Goal: Task Accomplishment & Management: Complete application form

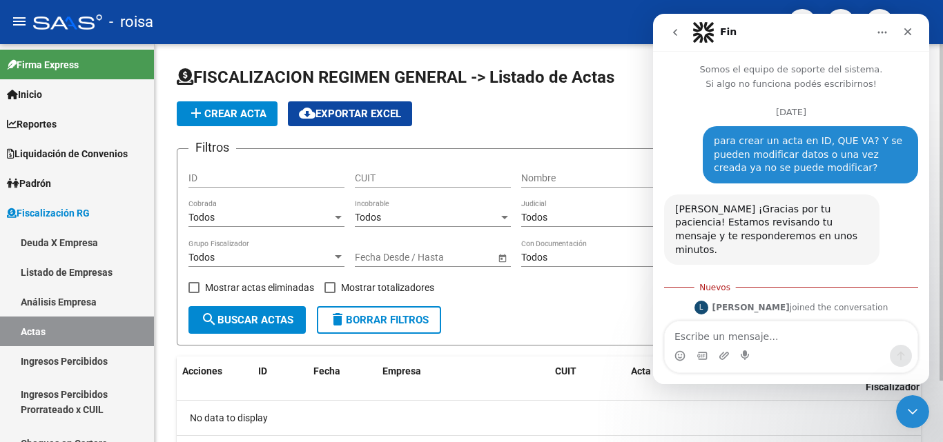
scroll to position [2, 0]
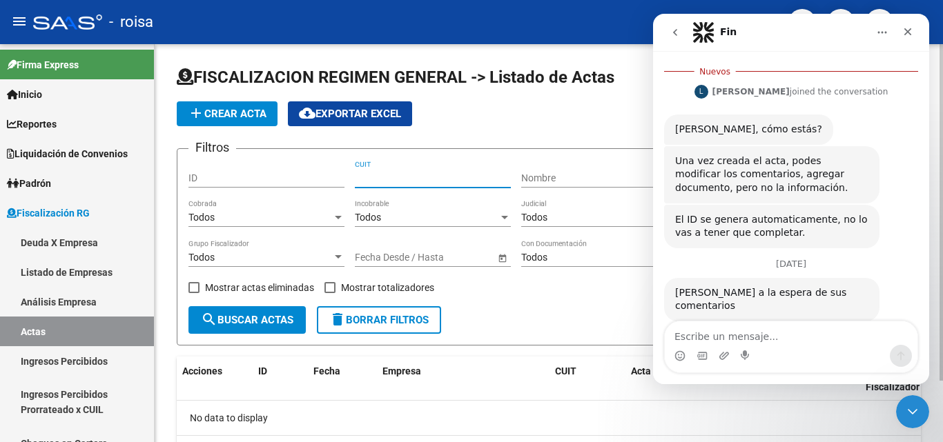
click at [439, 178] on input "CUIT" at bounding box center [433, 179] width 156 height 12
click at [577, 173] on input "Nombre" at bounding box center [599, 179] width 156 height 12
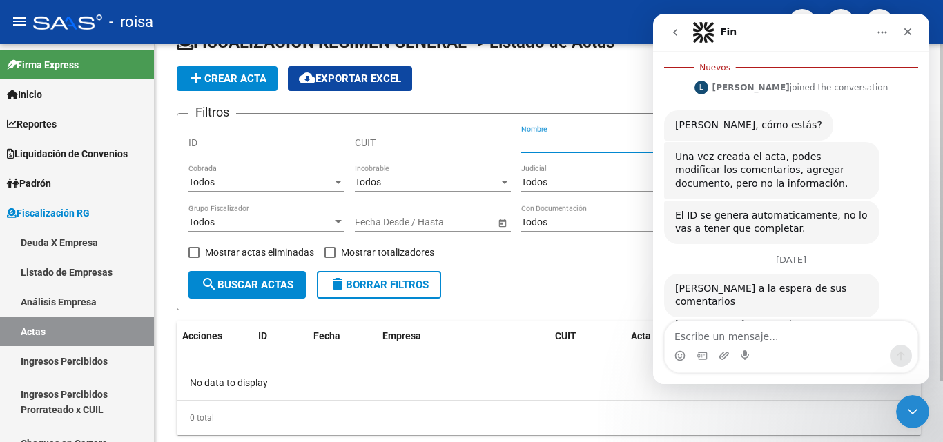
scroll to position [0, 0]
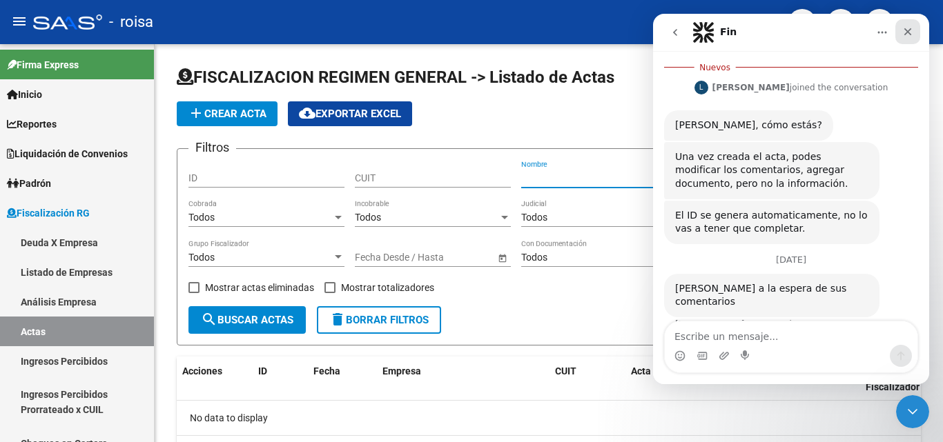
click at [911, 32] on icon "Cerrar" at bounding box center [907, 31] width 11 height 11
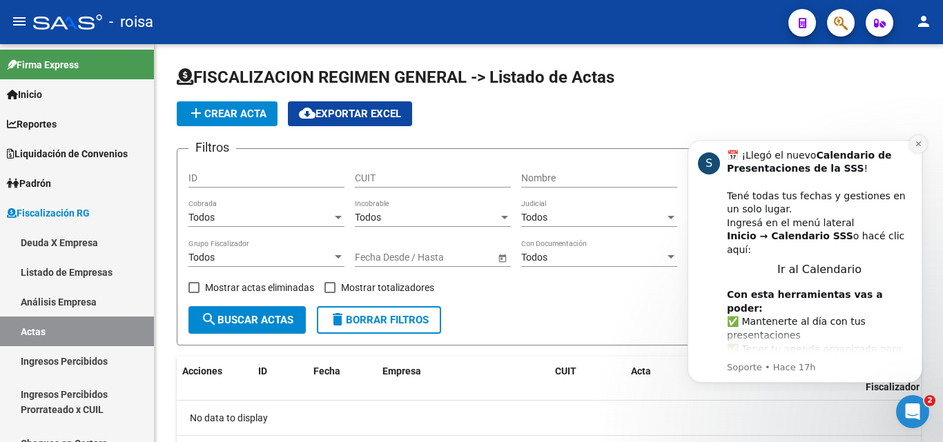
click at [916, 142] on icon "Dismiss notification" at bounding box center [917, 143] width 5 height 5
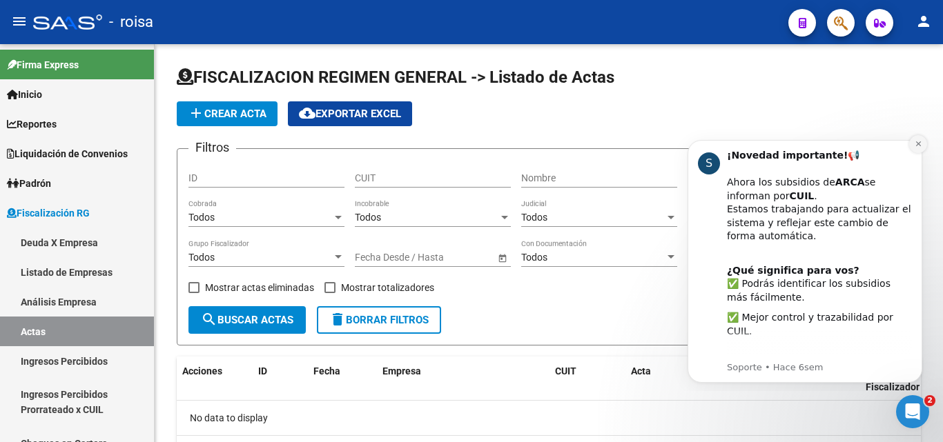
click at [916, 147] on icon "Dismiss notification" at bounding box center [918, 144] width 8 height 8
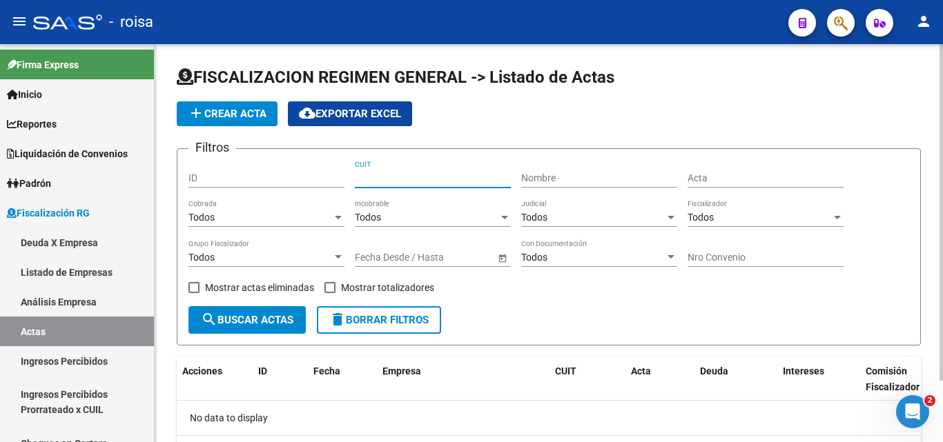
click at [413, 181] on input "CUIT" at bounding box center [433, 179] width 156 height 12
type input "30-60174448-8"
click at [591, 171] on div "Nombre" at bounding box center [599, 174] width 156 height 28
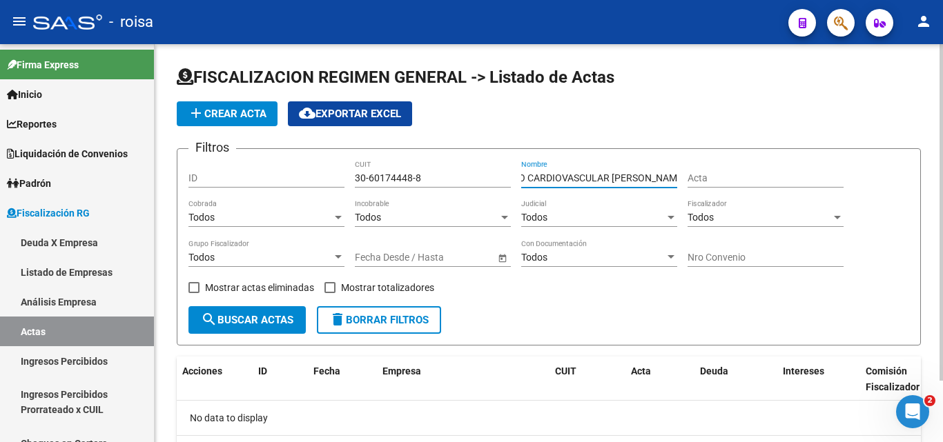
scroll to position [0, 39]
type input "CENTRO CARDIOVASCULAR [PERSON_NAME]"
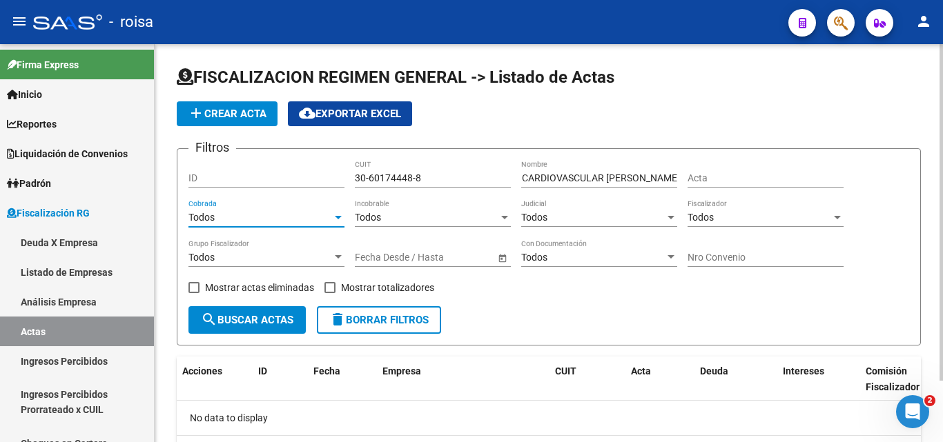
scroll to position [0, 0]
click at [212, 221] on span "Todos" at bounding box center [201, 217] width 26 height 11
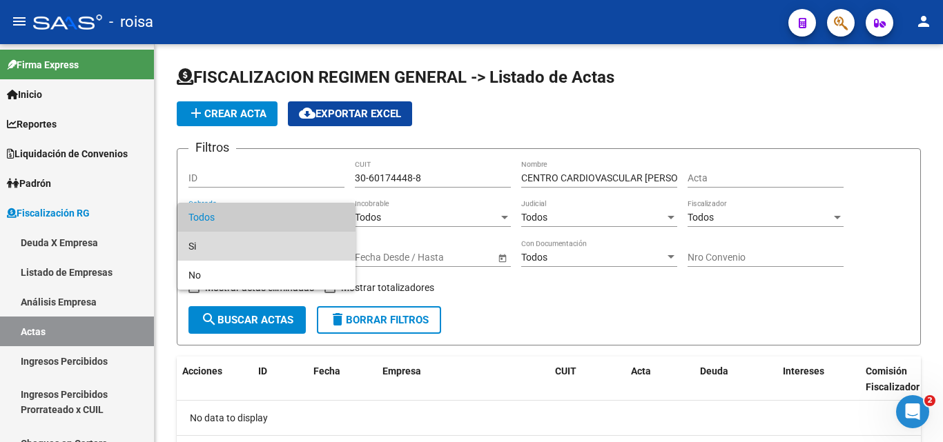
click at [203, 247] on span "Si" at bounding box center [266, 246] width 156 height 29
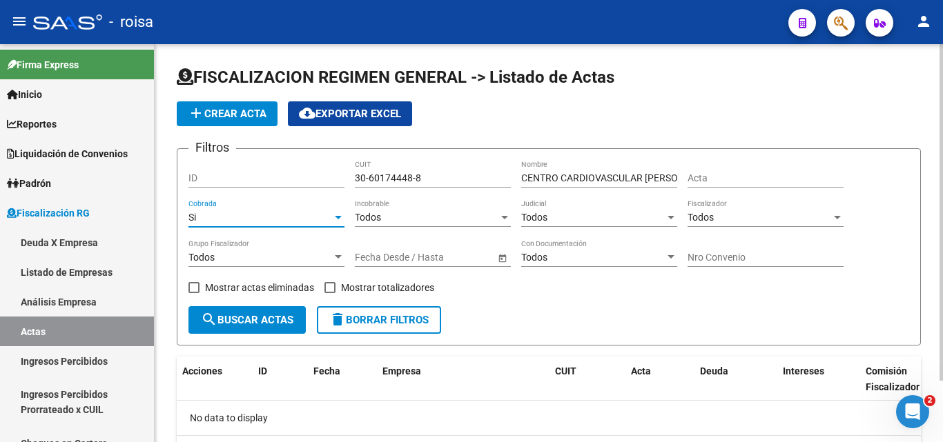
click at [502, 219] on div at bounding box center [504, 217] width 12 height 11
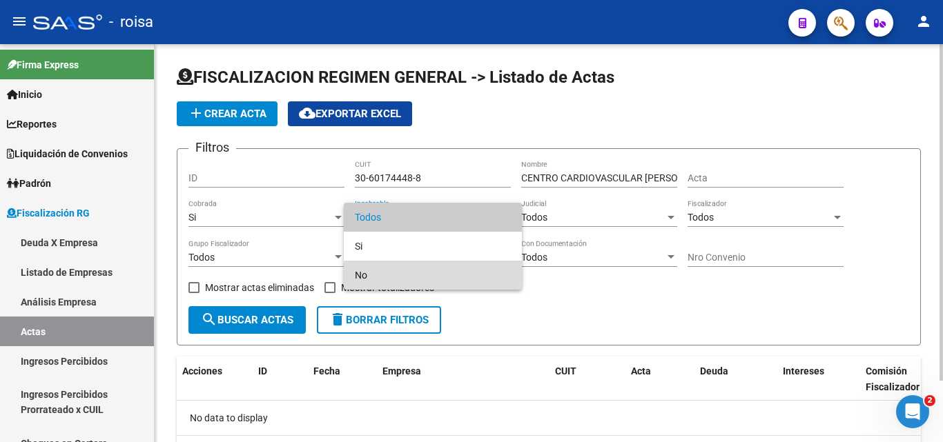
drag, startPoint x: 398, startPoint y: 279, endPoint x: 493, endPoint y: 275, distance: 95.3
click at [398, 278] on span "No" at bounding box center [433, 275] width 156 height 29
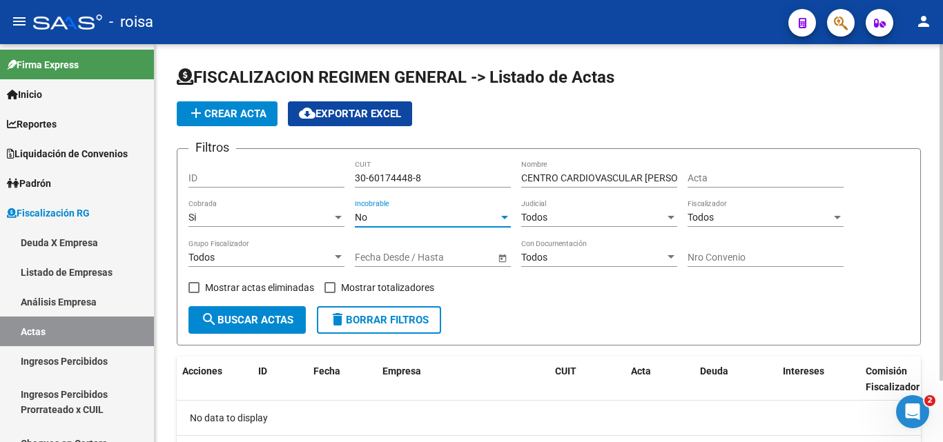
click at [613, 215] on div "Todos" at bounding box center [593, 218] width 144 height 12
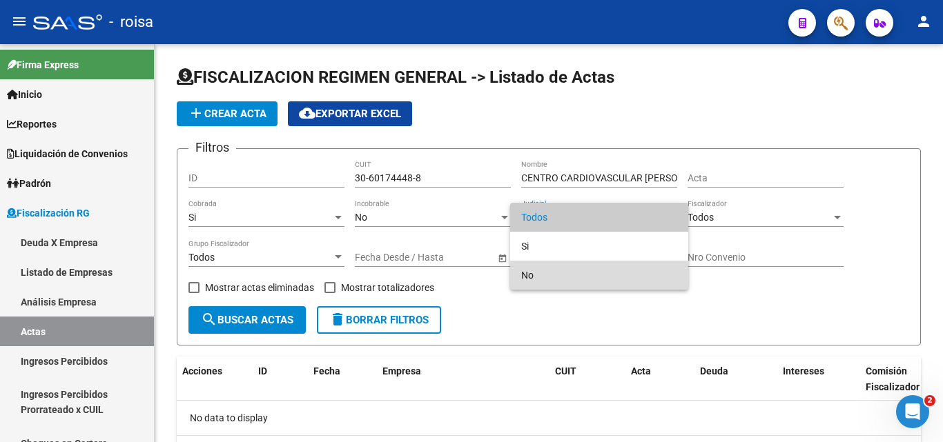
click at [542, 279] on span "No" at bounding box center [599, 275] width 156 height 29
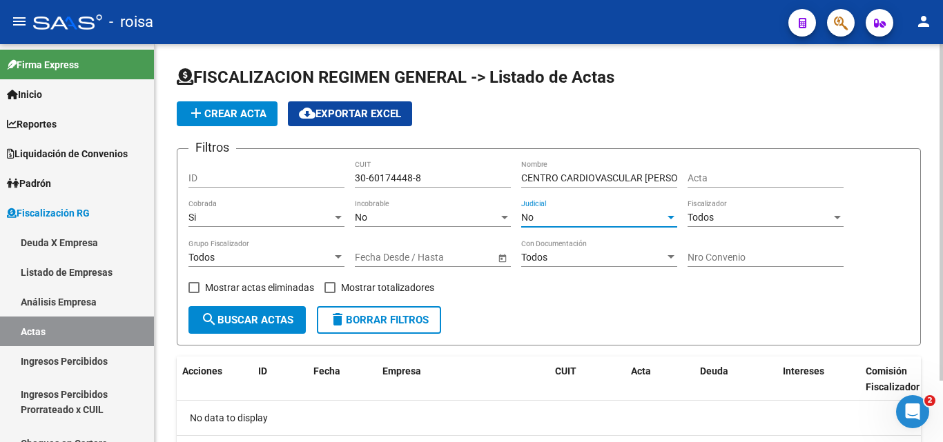
click at [752, 220] on div "Todos" at bounding box center [759, 218] width 144 height 12
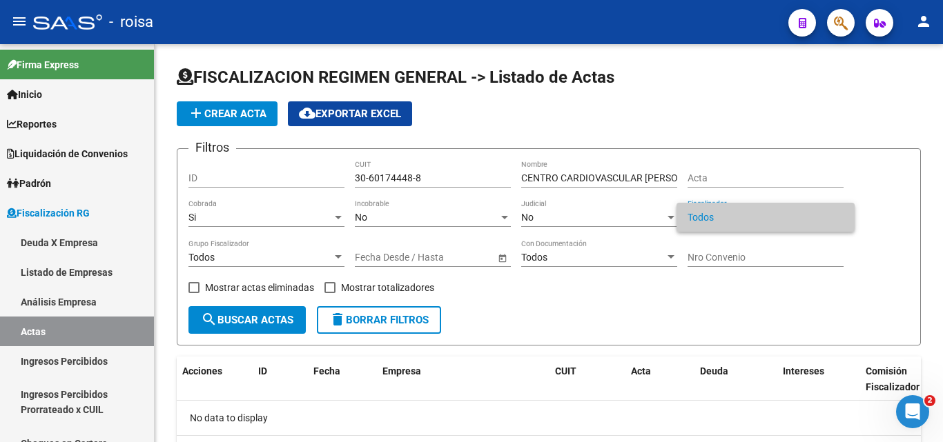
click at [756, 220] on span "Todos" at bounding box center [765, 217] width 156 height 29
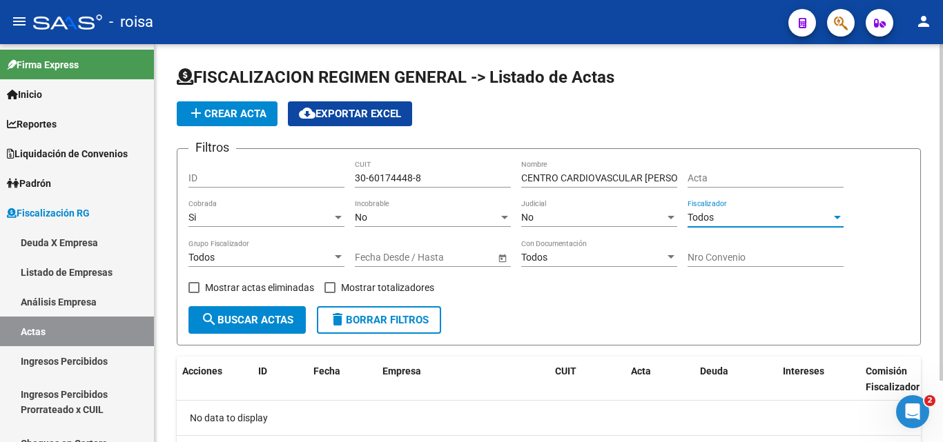
click at [838, 217] on div at bounding box center [837, 217] width 7 height 3
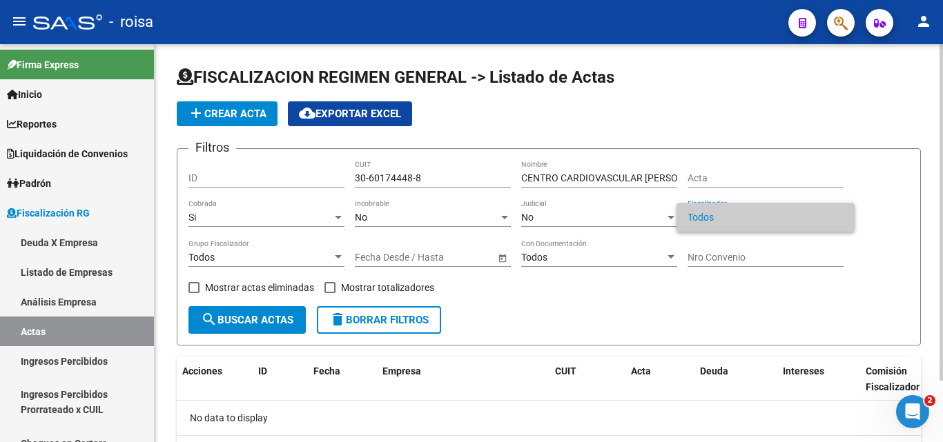
click at [838, 217] on span "Todos" at bounding box center [765, 217] width 156 height 29
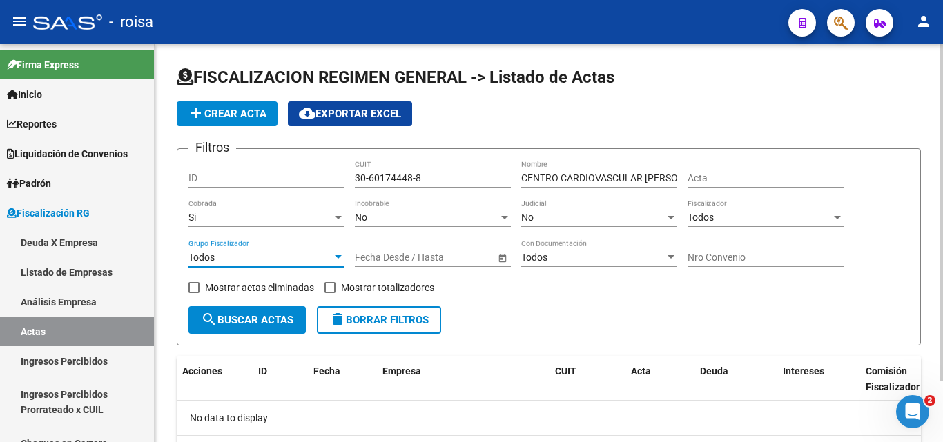
click at [338, 259] on div at bounding box center [338, 256] width 7 height 3
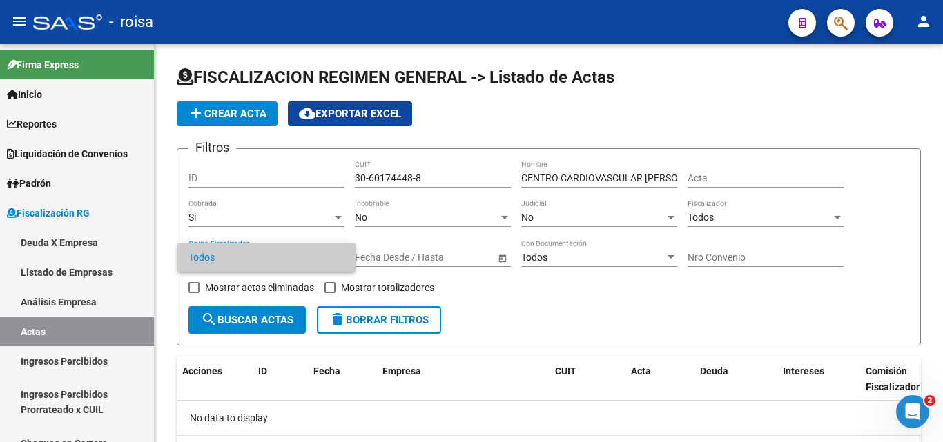
click at [469, 253] on div at bounding box center [471, 221] width 943 height 442
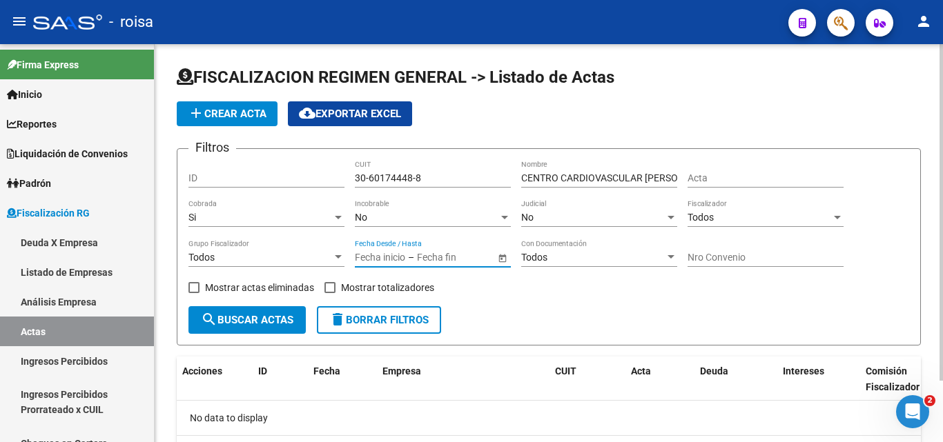
click at [366, 257] on input "text" at bounding box center [380, 258] width 50 height 12
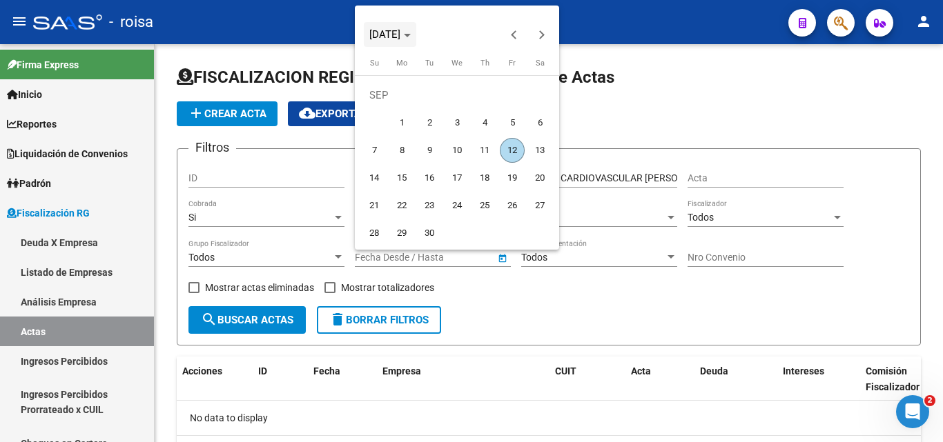
click at [411, 36] on icon "Choose month and year" at bounding box center [407, 35] width 7 height 3
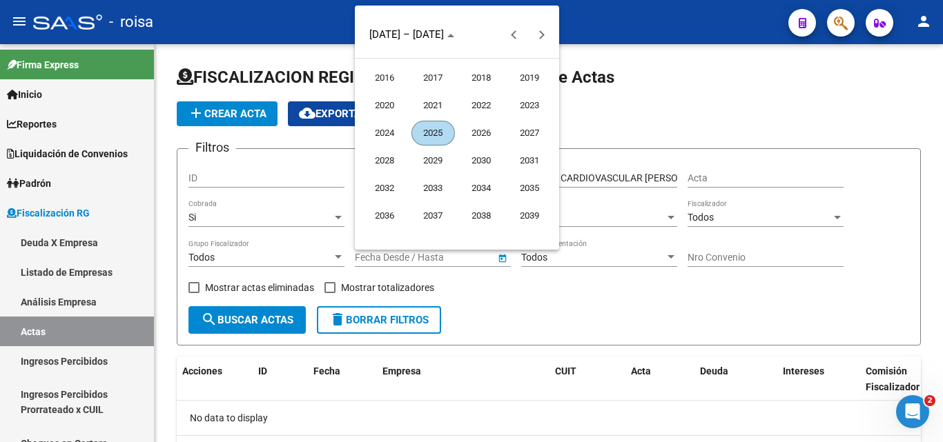
click at [433, 137] on span "2025" at bounding box center [432, 133] width 43 height 25
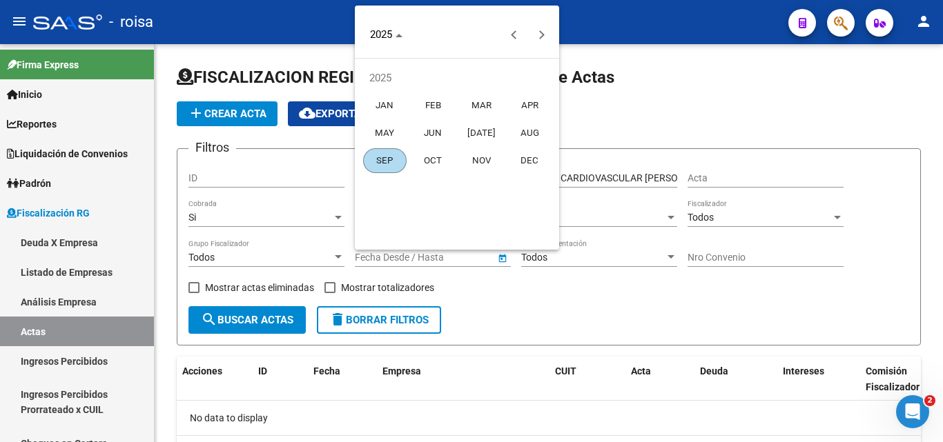
click at [531, 106] on span "APR" at bounding box center [529, 105] width 43 height 25
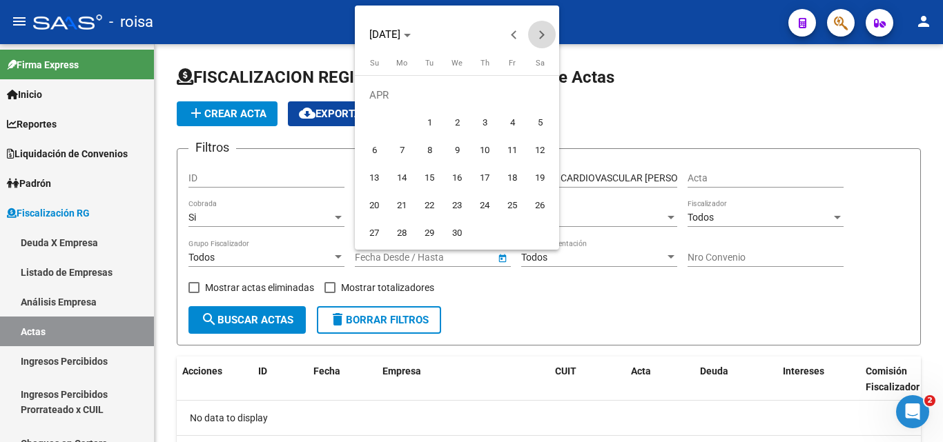
click at [544, 31] on span "Next month" at bounding box center [542, 35] width 28 height 28
drag, startPoint x: 431, startPoint y: 128, endPoint x: 524, endPoint y: 173, distance: 103.4
click at [431, 127] on span "1" at bounding box center [429, 122] width 25 height 25
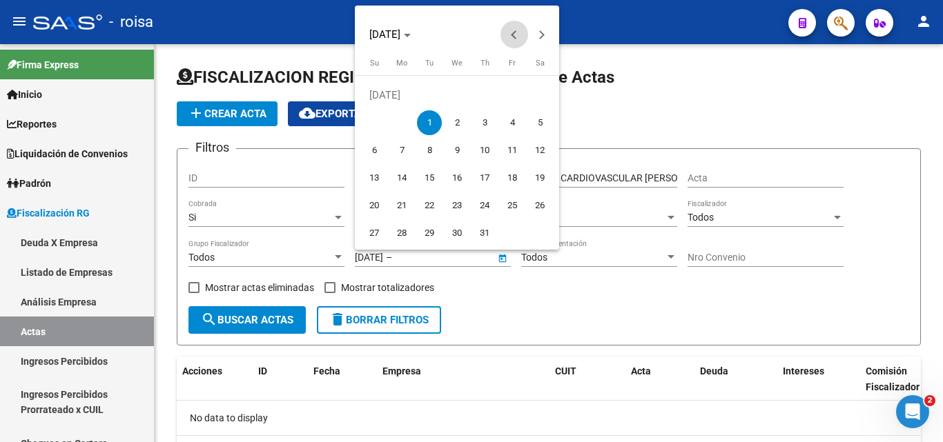
click at [516, 32] on button "Previous month" at bounding box center [514, 35] width 28 height 28
click at [428, 124] on span "1" at bounding box center [429, 122] width 25 height 25
type input "[DATE]"
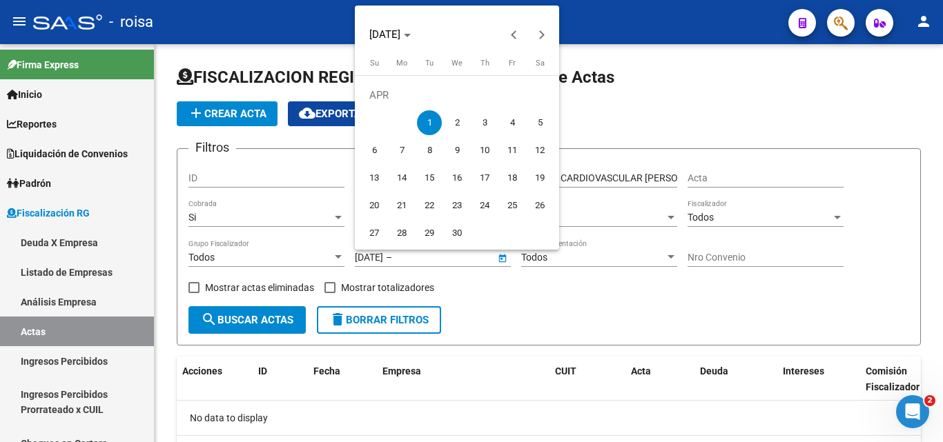
drag, startPoint x: 574, startPoint y: 330, endPoint x: 576, endPoint y: 318, distance: 11.9
click at [575, 327] on div at bounding box center [471, 221] width 943 height 442
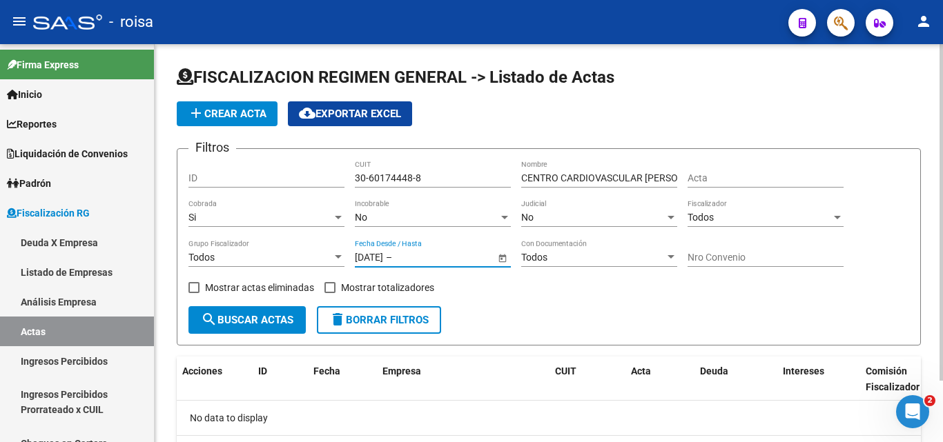
click at [462, 257] on input "text" at bounding box center [429, 258] width 68 height 12
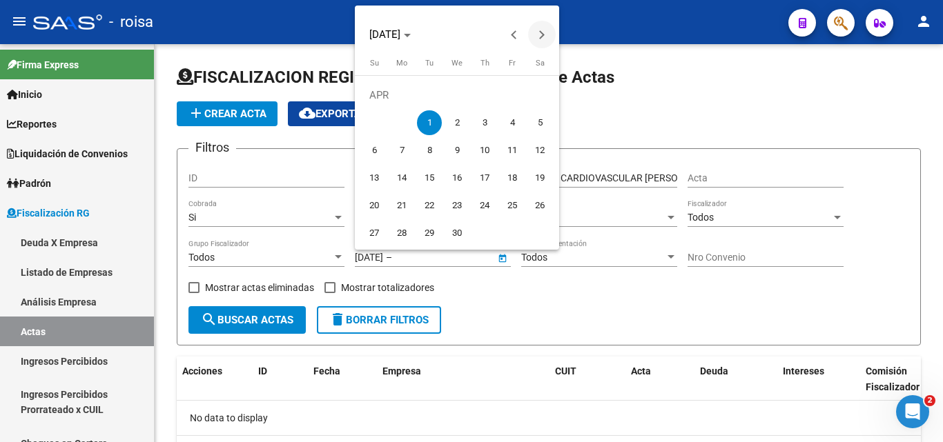
click at [541, 35] on button "Next month" at bounding box center [542, 35] width 28 height 28
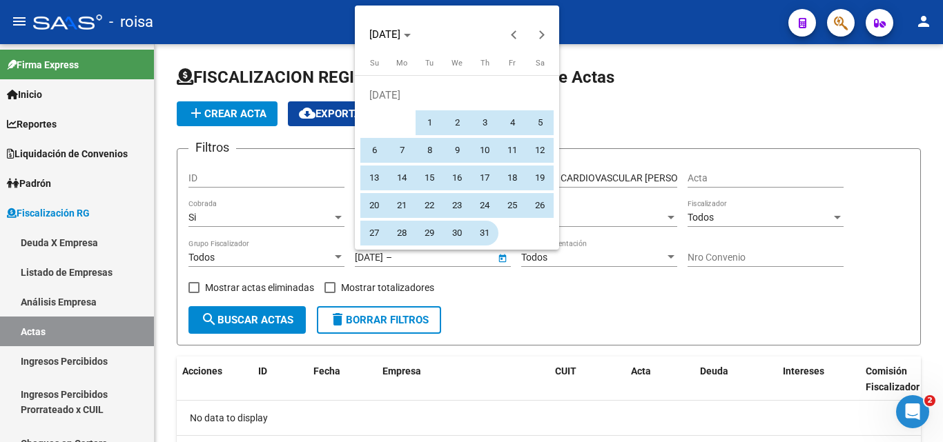
click at [485, 236] on span "31" at bounding box center [484, 233] width 25 height 25
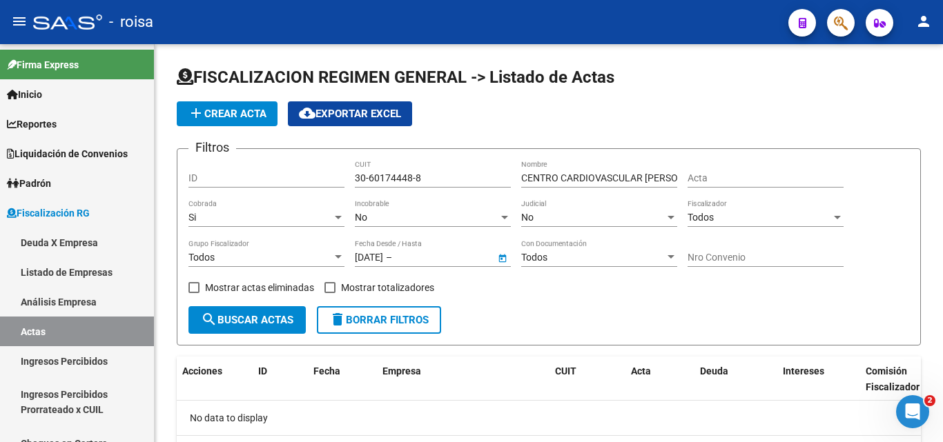
type input "[DATE]"
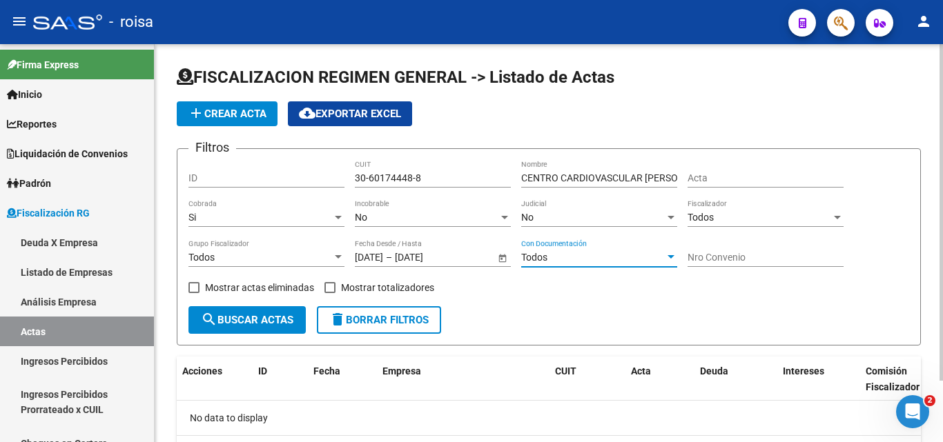
click at [591, 256] on div "Todos" at bounding box center [593, 258] width 144 height 12
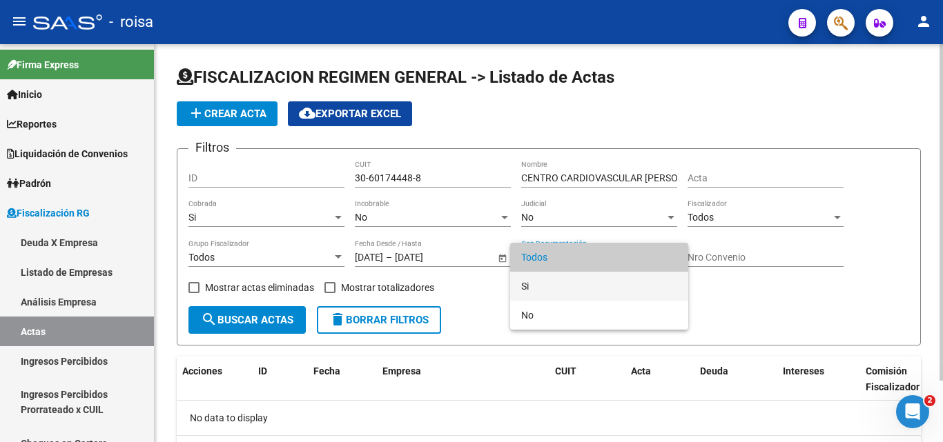
drag, startPoint x: 533, startPoint y: 287, endPoint x: 594, endPoint y: 284, distance: 61.5
click at [533, 286] on span "Si" at bounding box center [599, 286] width 156 height 29
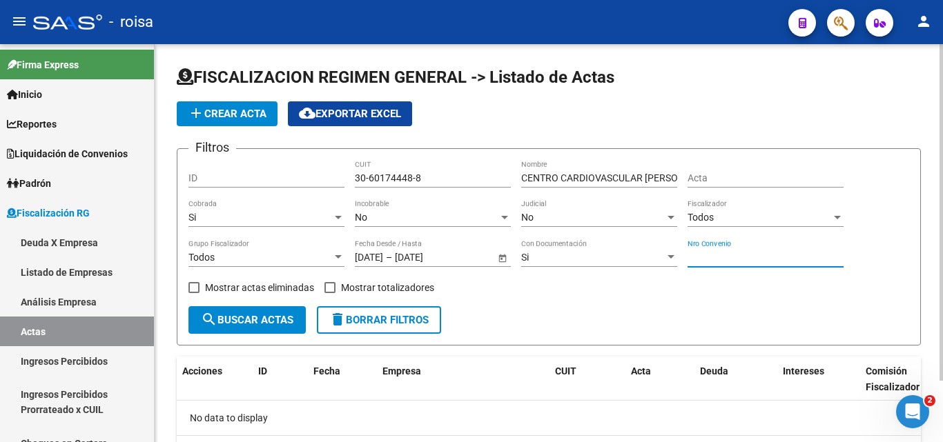
click at [783, 255] on input "Nro Convenio" at bounding box center [765, 258] width 156 height 12
type input "903408"
click at [730, 179] on input "Acta" at bounding box center [765, 179] width 156 height 12
type input "1"
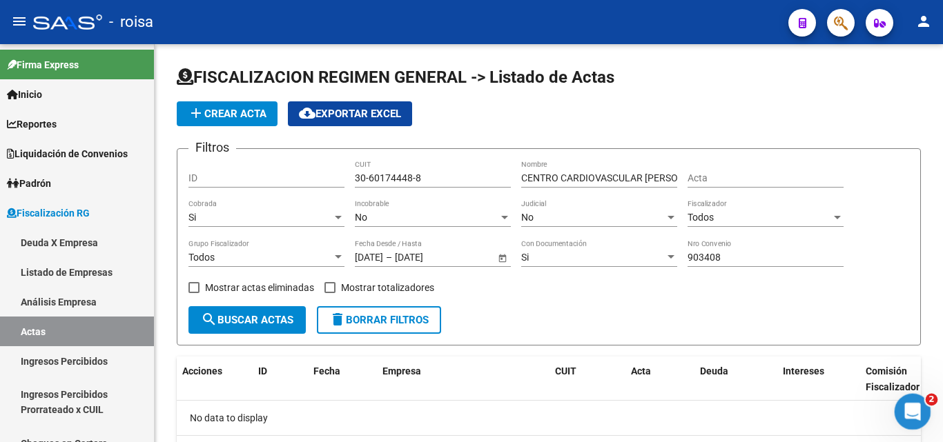
click at [917, 416] on div "Abrir Intercom Messenger" at bounding box center [910, 410] width 46 height 46
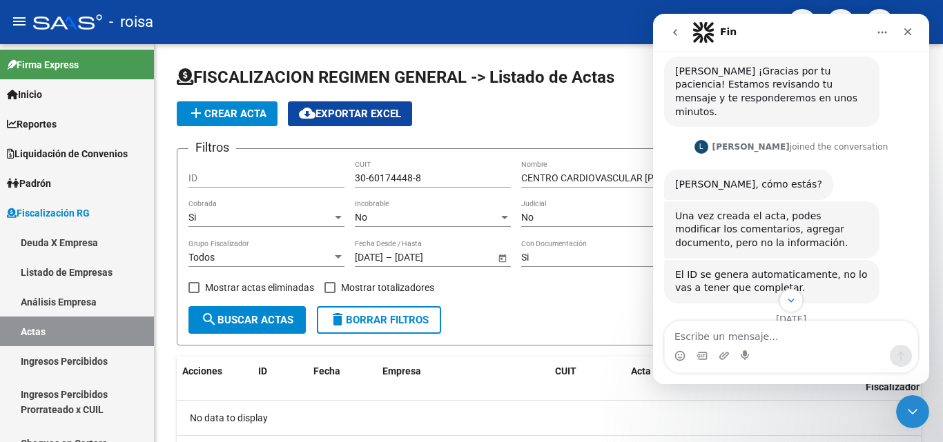
scroll to position [195, 0]
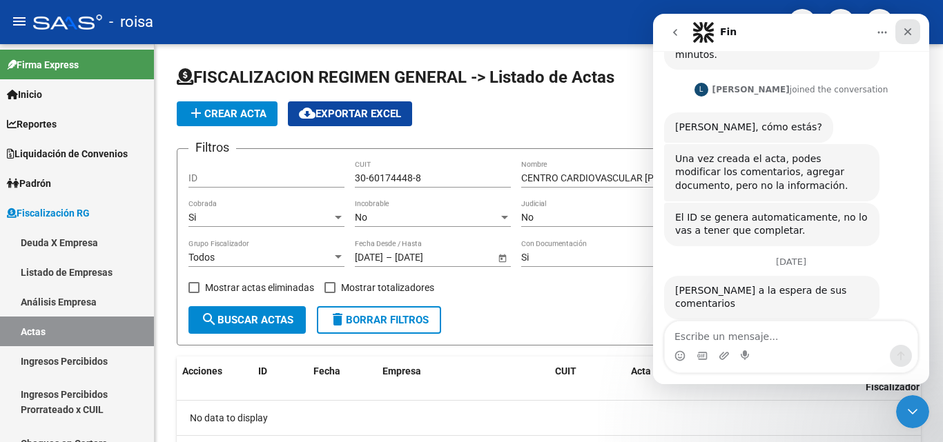
click at [905, 30] on icon "Cerrar" at bounding box center [907, 31] width 11 height 11
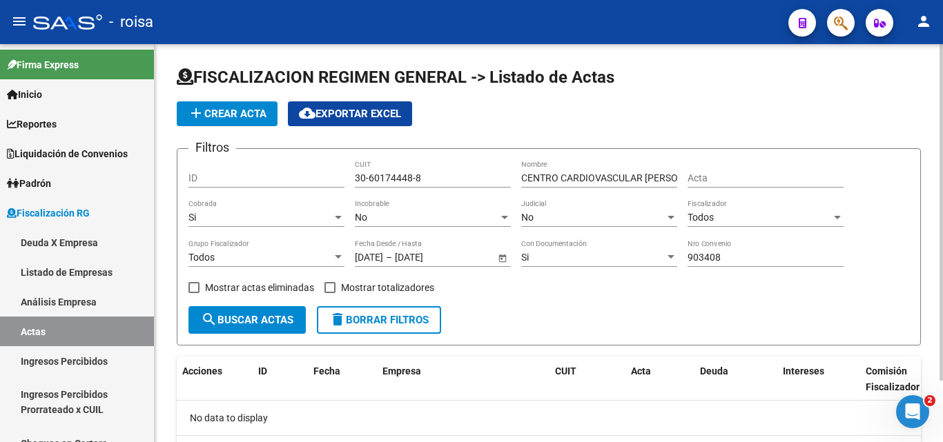
click at [836, 218] on div at bounding box center [837, 217] width 7 height 3
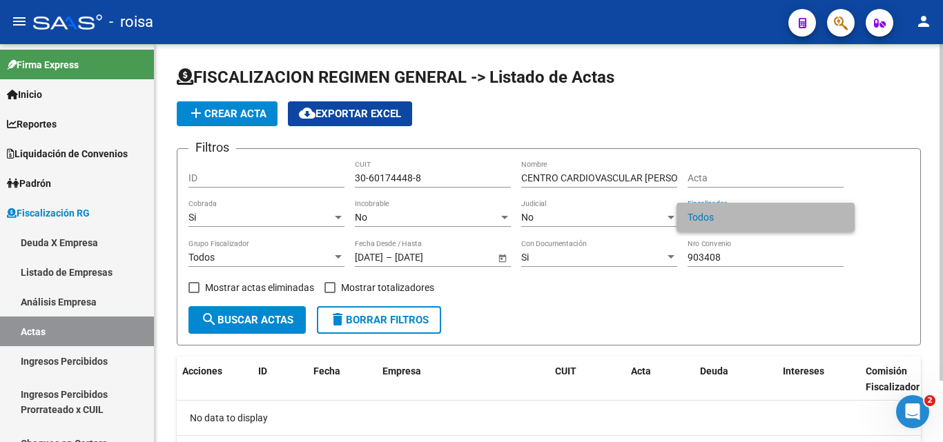
click at [836, 218] on span "Todos" at bounding box center [765, 217] width 156 height 29
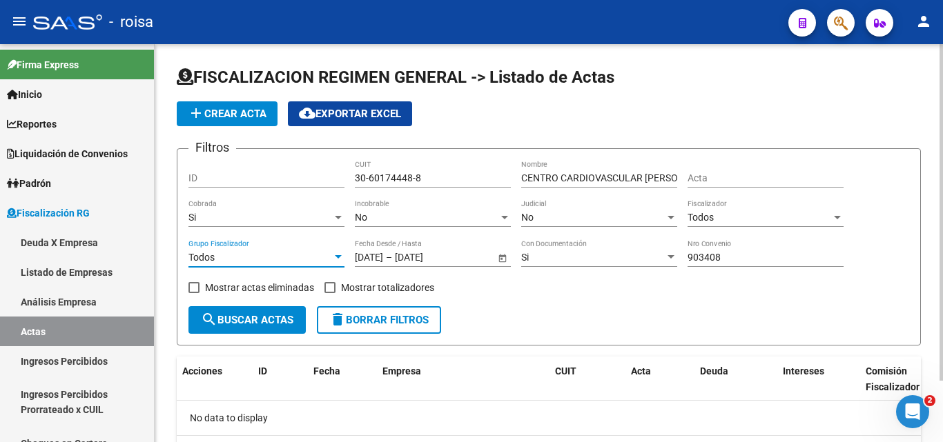
click at [340, 256] on div at bounding box center [338, 256] width 7 height 3
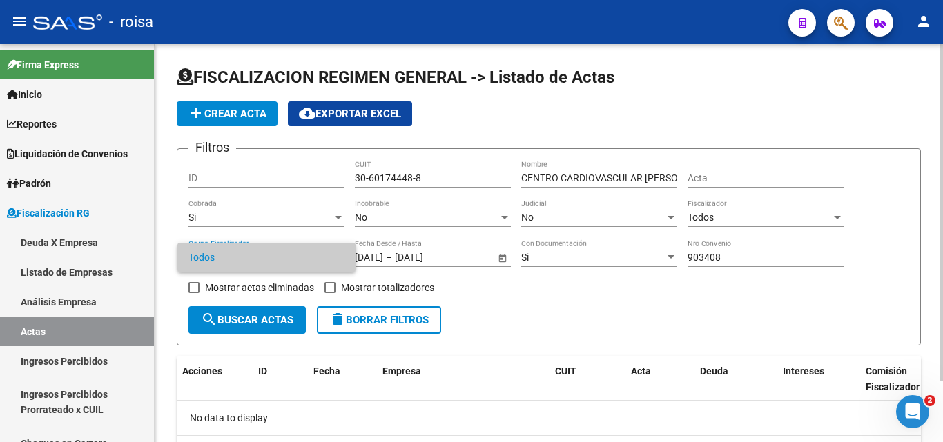
click at [340, 256] on span "Todos" at bounding box center [266, 257] width 156 height 29
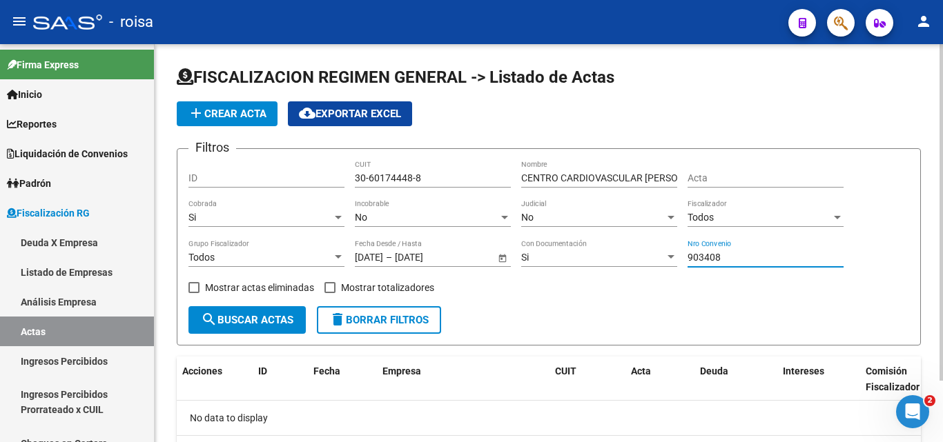
click at [737, 256] on input "903408" at bounding box center [765, 258] width 156 height 12
type input "9"
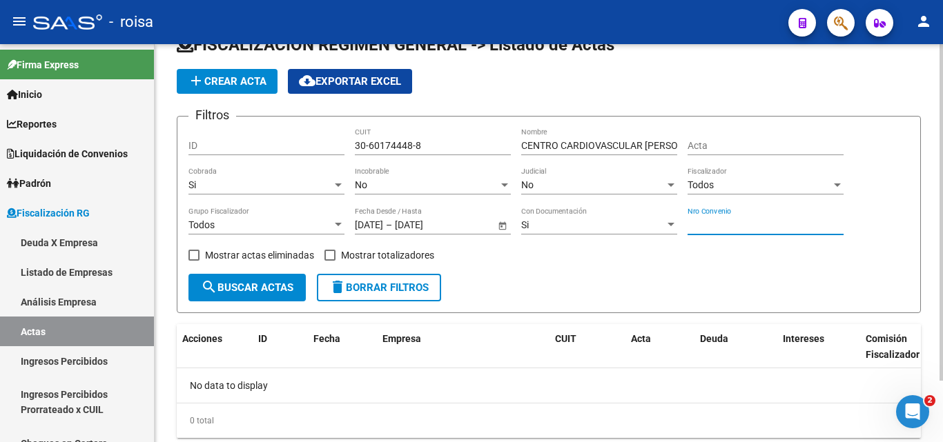
scroll to position [0, 0]
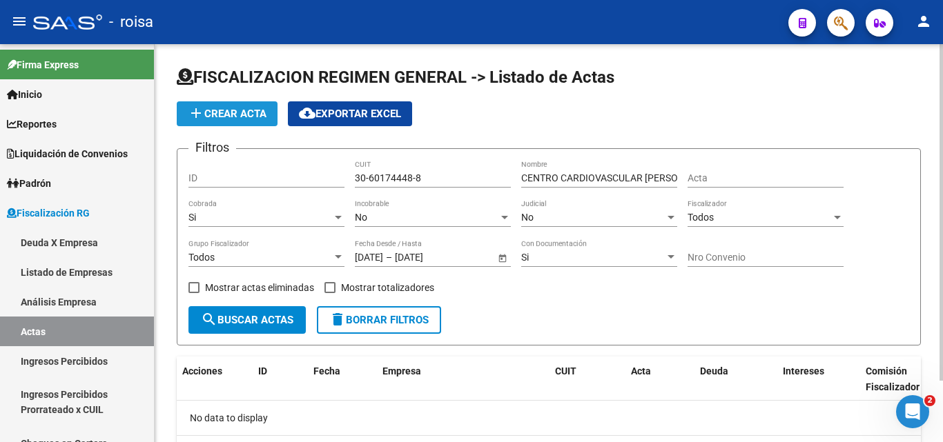
click at [237, 114] on span "add Crear Acta" at bounding box center [227, 114] width 79 height 12
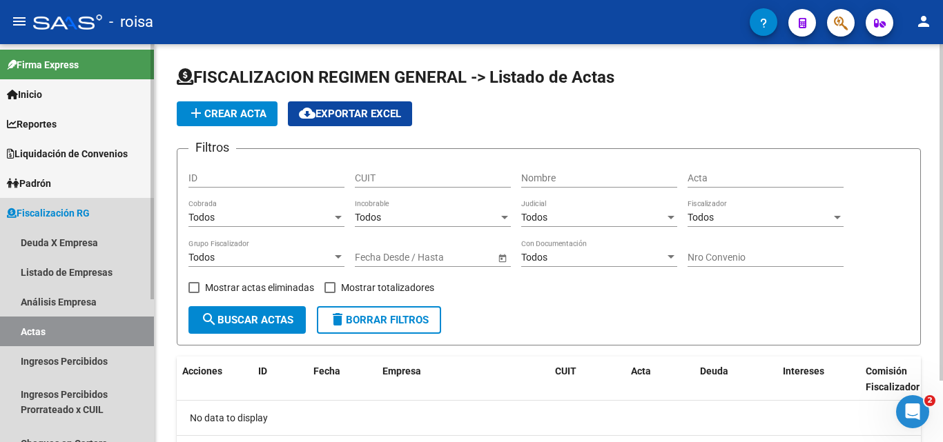
click at [59, 213] on span "Fiscalización RG" at bounding box center [48, 213] width 83 height 15
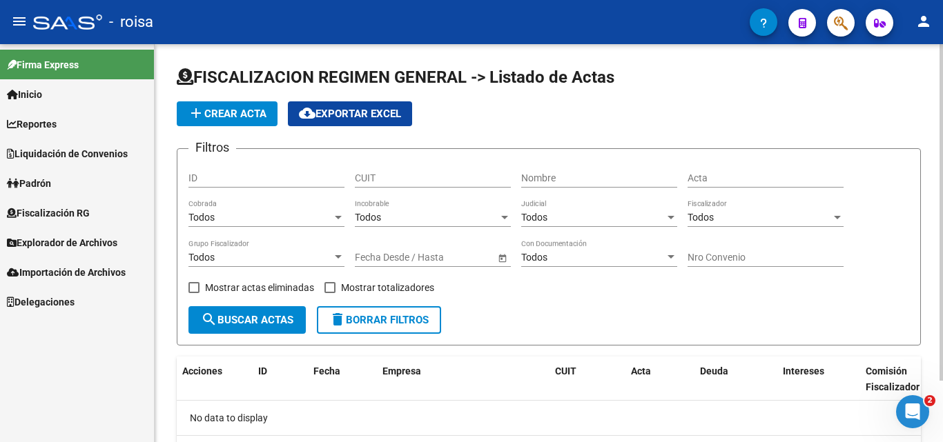
click at [57, 215] on span "Fiscalización RG" at bounding box center [48, 213] width 83 height 15
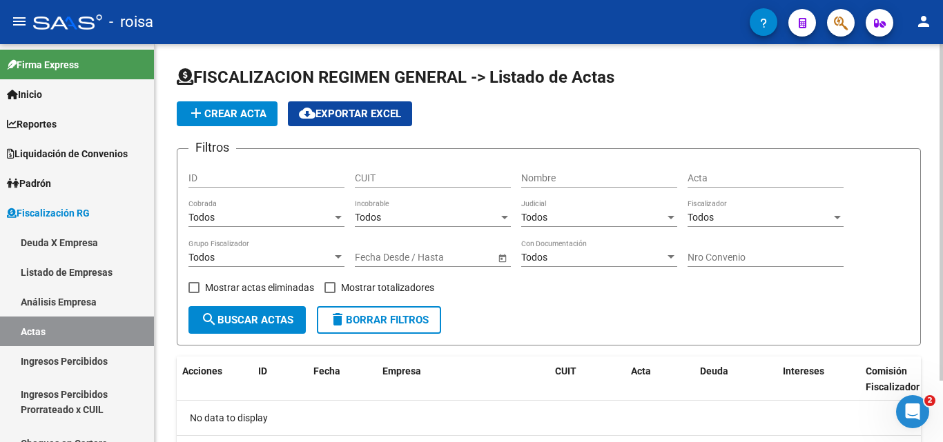
click at [223, 118] on span "add Crear Acta" at bounding box center [227, 114] width 79 height 12
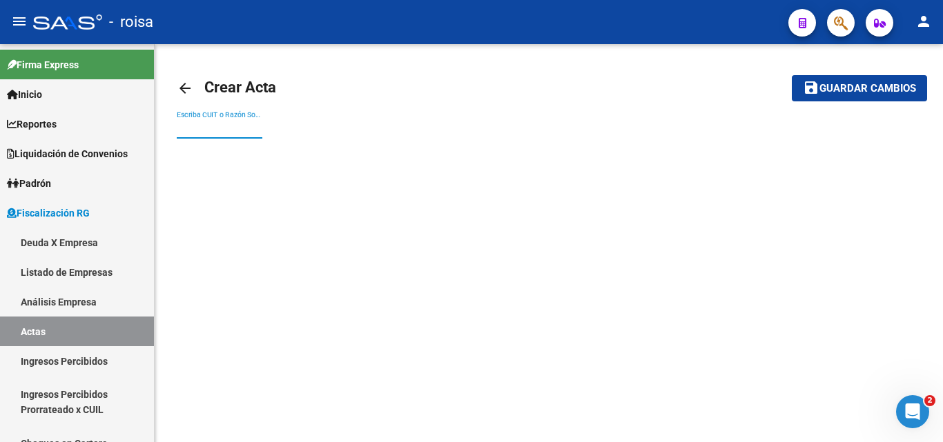
click at [236, 132] on input "Escriba CUIT o Razón Social para buscar" at bounding box center [220, 129] width 86 height 12
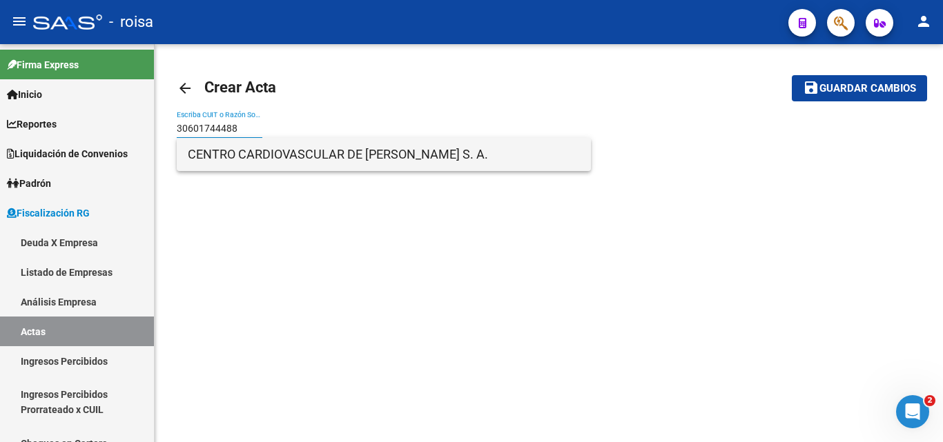
type input "30601744488"
click at [320, 155] on span "CENTRO CARDIOVASCULAR DE [PERSON_NAME] S. A." at bounding box center [384, 154] width 392 height 33
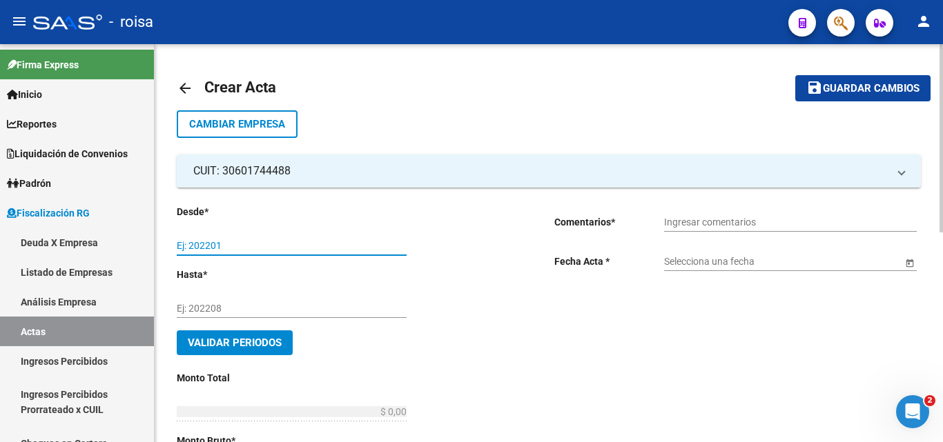
click at [240, 247] on input "Ej: 202201" at bounding box center [292, 246] width 230 height 12
type input "202504"
click at [205, 306] on input "Ej: 202208" at bounding box center [292, 309] width 230 height 12
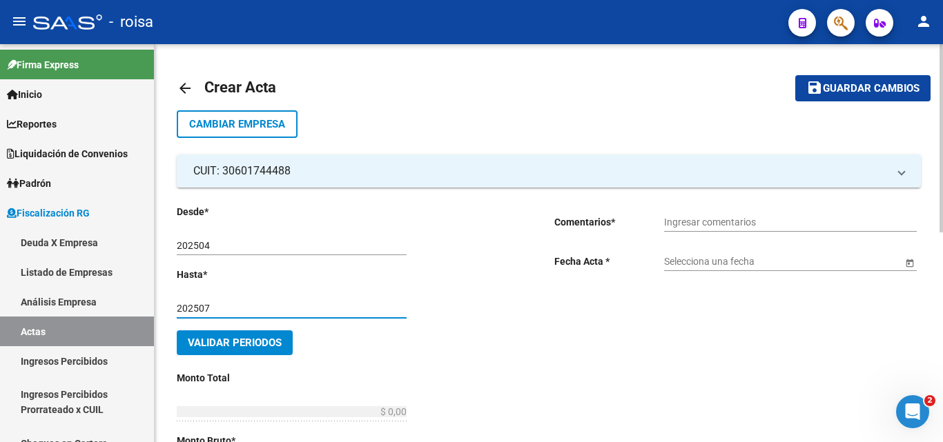
type input "202507"
click at [714, 217] on input "Ingresar comentarios" at bounding box center [790, 223] width 253 height 12
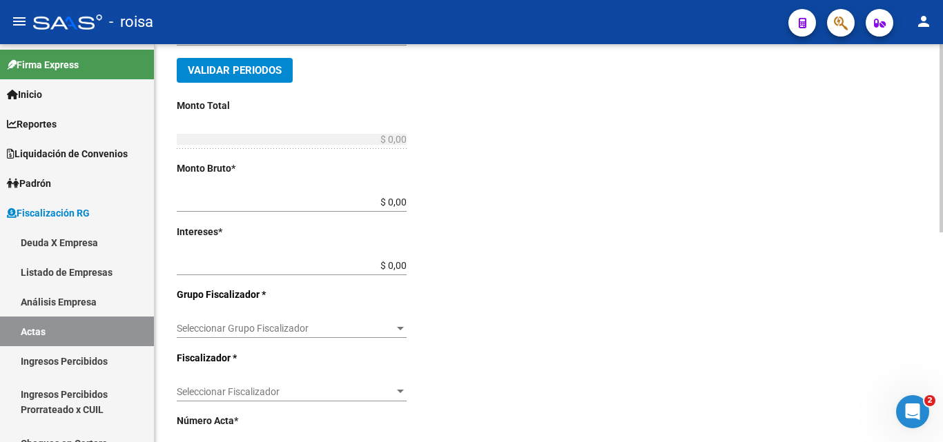
scroll to position [345, 0]
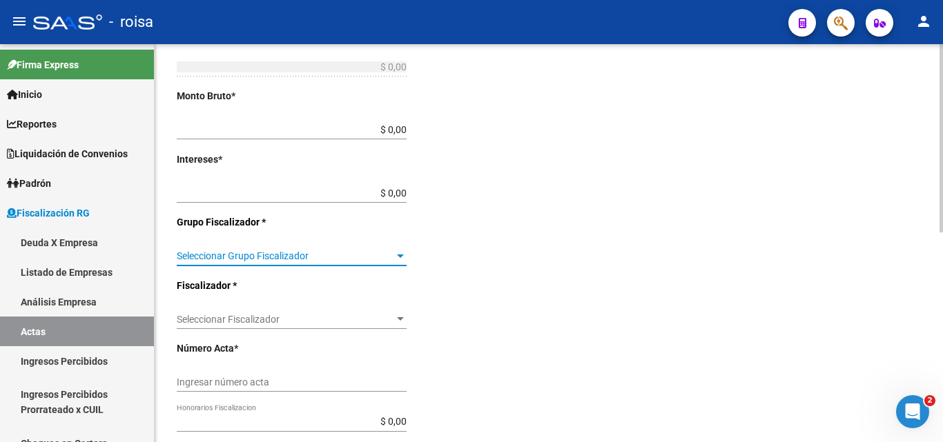
click at [401, 258] on div at bounding box center [400, 256] width 12 height 11
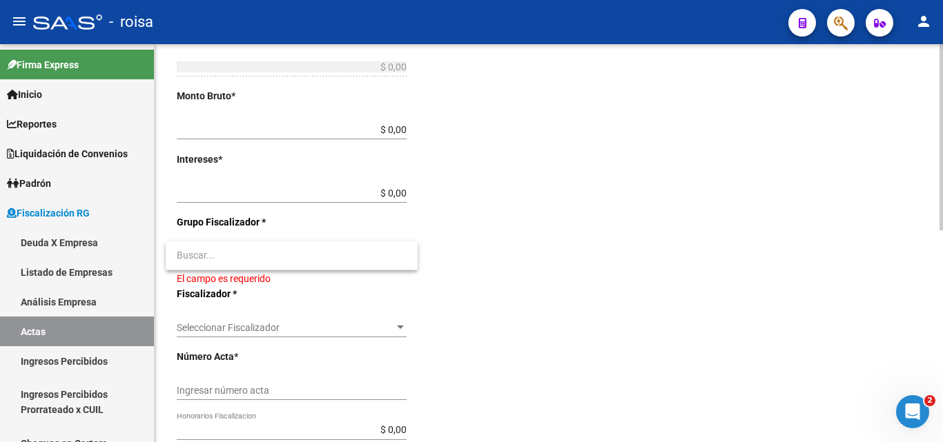
click at [401, 258] on input "dropdown search" at bounding box center [292, 255] width 252 height 29
click at [251, 261] on input "dropdown search" at bounding box center [292, 255] width 252 height 29
click at [563, 260] on div at bounding box center [471, 221] width 943 height 442
click at [317, 255] on span "Seleccionar Grupo Fiscalizador" at bounding box center [285, 257] width 217 height 12
click at [540, 273] on div at bounding box center [471, 221] width 943 height 442
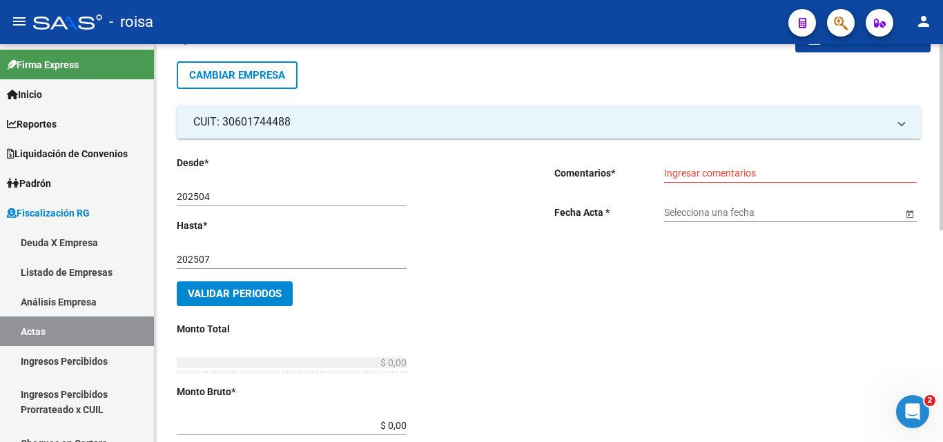
scroll to position [0, 0]
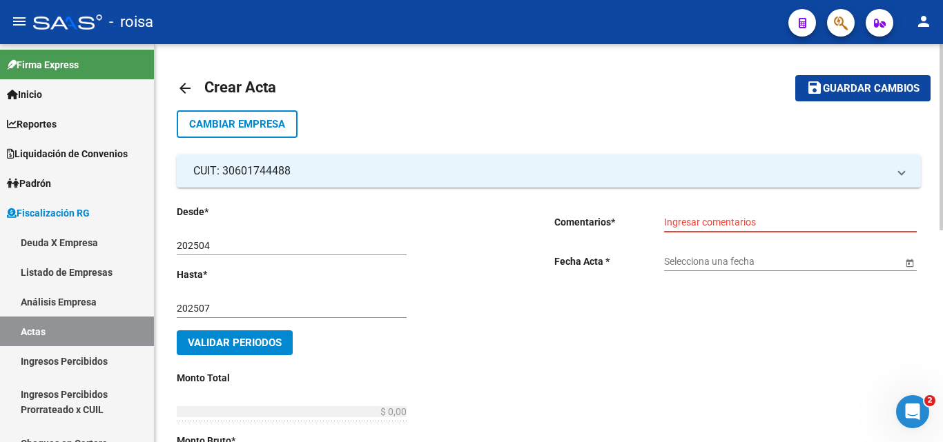
click at [787, 221] on input "Ingresar comentarios" at bounding box center [790, 223] width 253 height 12
type input "S"
click at [835, 222] on input "se realizo un plan de pago en tres cuotas por los periodos 04/2025 a 07/2025 po…" at bounding box center [790, 223] width 253 height 12
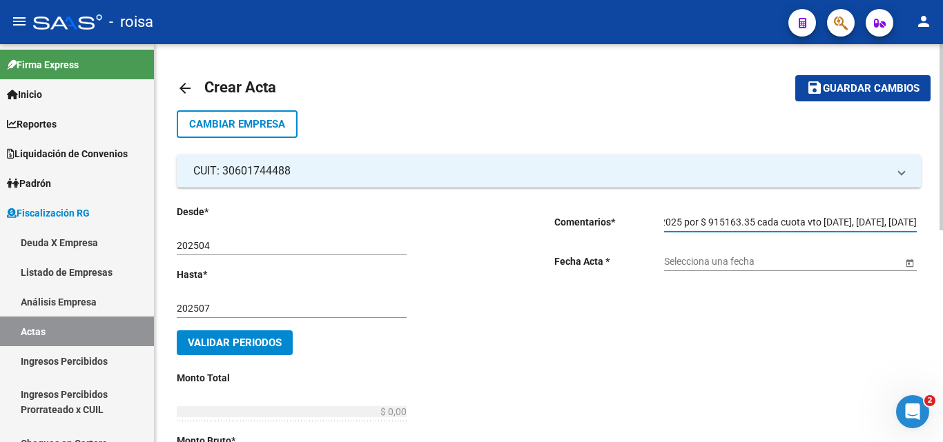
scroll to position [0, 378]
click at [783, 219] on input "se realizo un plan de pago en tres cuotas por los periodos 04/2025 a 07/2025 po…" at bounding box center [790, 223] width 253 height 12
type input "se realizo un plan de pago en tres cuotas por los periodos 04/2025 a 07/2025 po…"
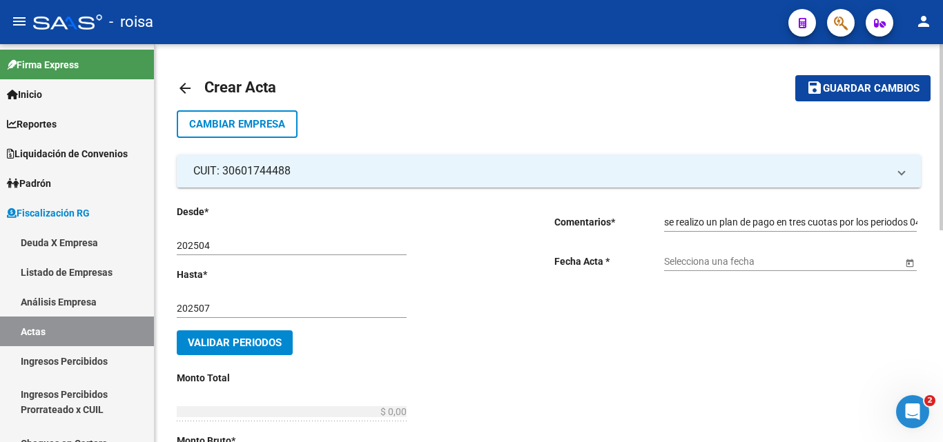
click at [905, 264] on span "Open calendar" at bounding box center [909, 262] width 33 height 33
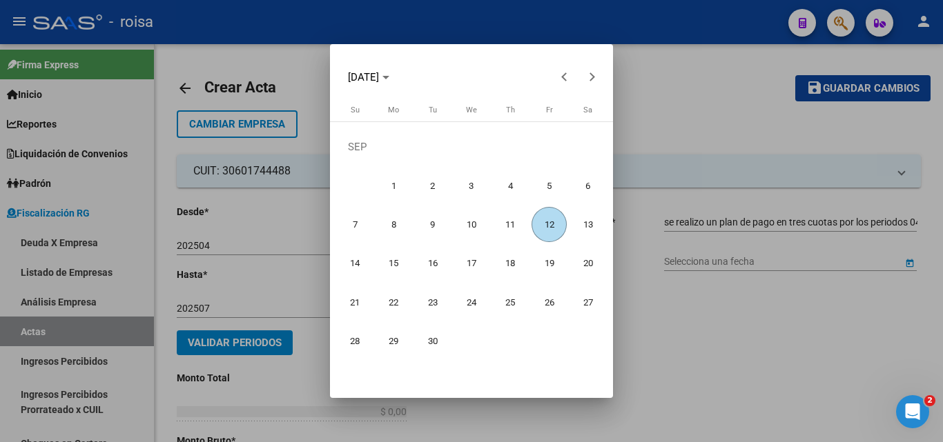
click at [547, 230] on span "12" at bounding box center [548, 224] width 35 height 35
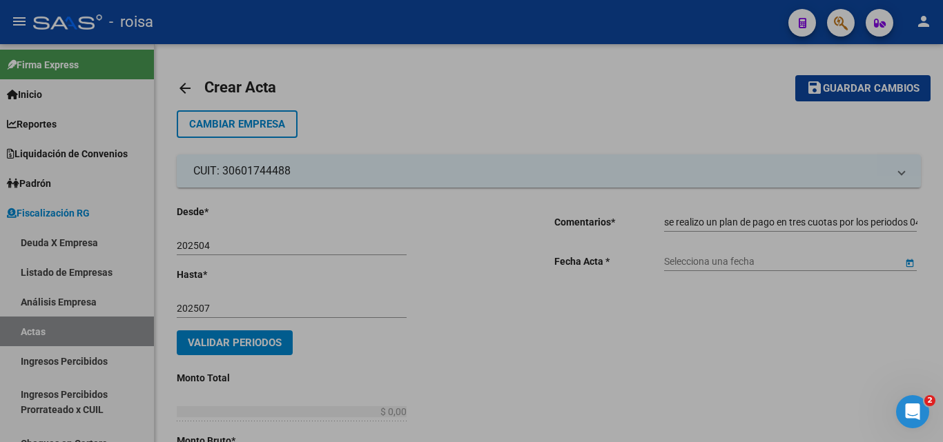
type input "[DATE]"
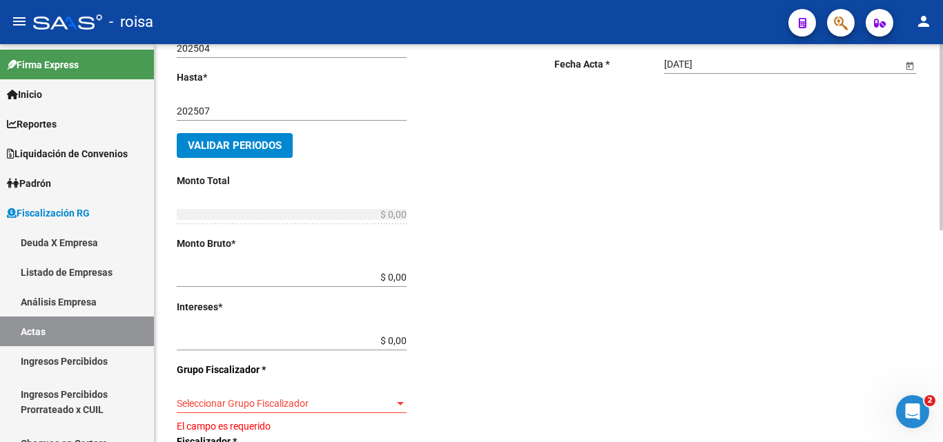
scroll to position [276, 0]
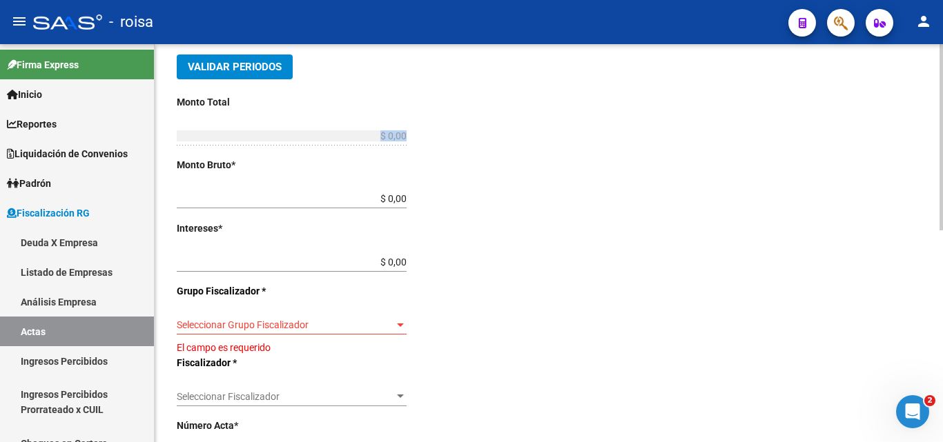
click at [320, 145] on div "$ 0,00 Ingresar el monto total" at bounding box center [292, 137] width 230 height 39
click at [287, 206] on div "$ 0,00 Ingresar monto bruto" at bounding box center [292, 195] width 230 height 28
type input "$ 2.344.645,49"
drag, startPoint x: 375, startPoint y: 257, endPoint x: 386, endPoint y: 255, distance: 12.1
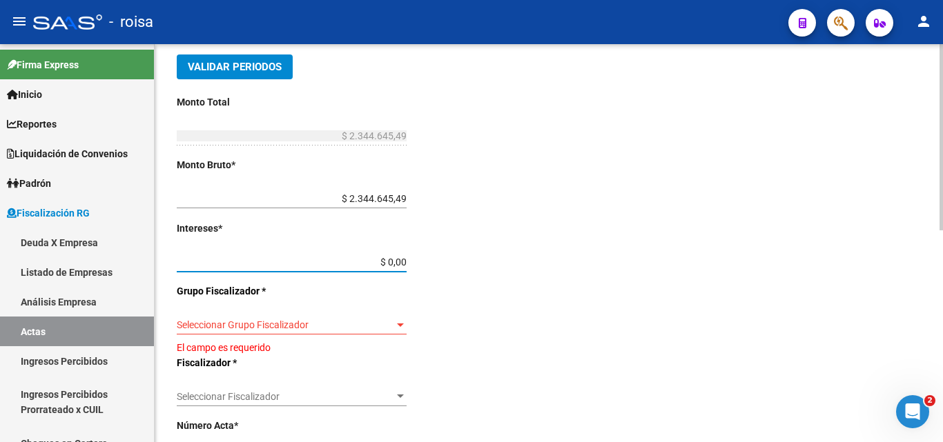
click at [375, 257] on input "$ 0,00" at bounding box center [292, 263] width 230 height 12
click at [388, 261] on input "$ 10,00" at bounding box center [292, 263] width 230 height 12
type input "$ 151.254.540,00"
type input "$ 153.599.185,49"
click at [398, 324] on div at bounding box center [400, 325] width 7 height 3
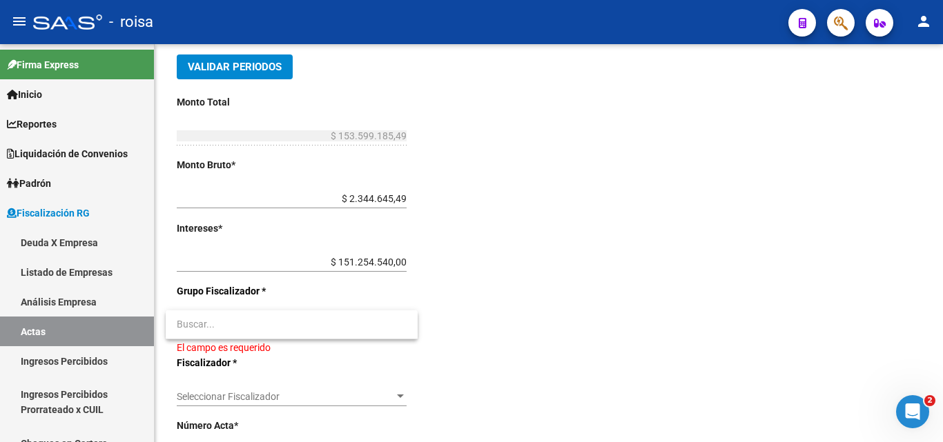
click at [263, 323] on input "dropdown search" at bounding box center [292, 324] width 252 height 29
drag, startPoint x: 612, startPoint y: 344, endPoint x: 617, endPoint y: 337, distance: 8.4
click at [617, 337] on div at bounding box center [471, 221] width 943 height 442
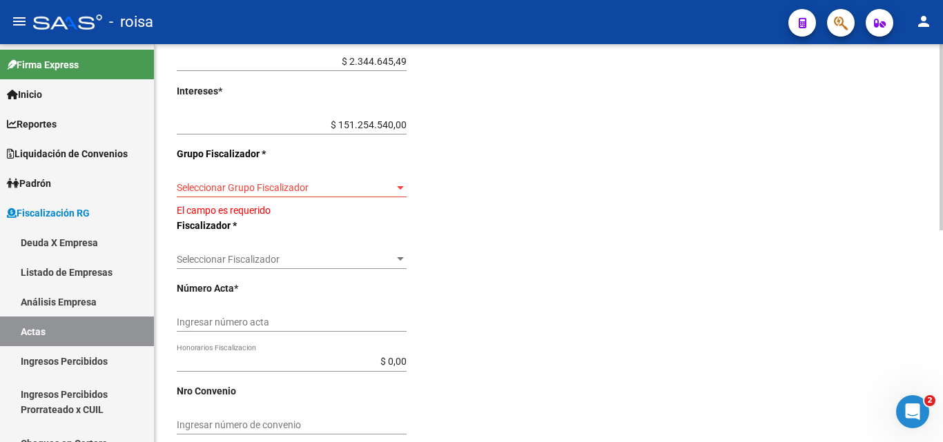
scroll to position [414, 0]
click at [403, 259] on div at bounding box center [400, 258] width 7 height 3
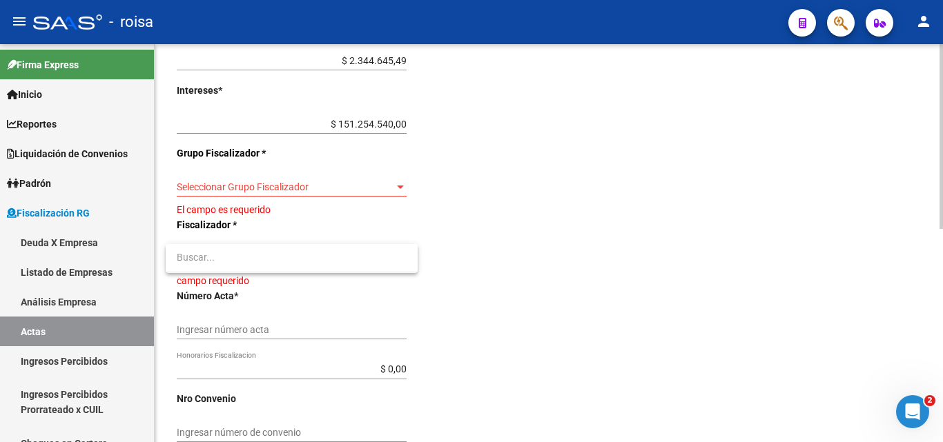
click at [725, 293] on div at bounding box center [471, 221] width 943 height 442
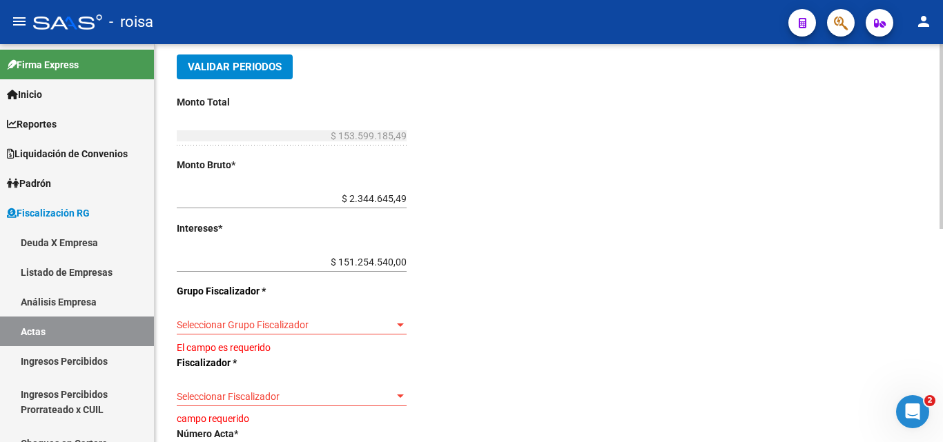
scroll to position [345, 0]
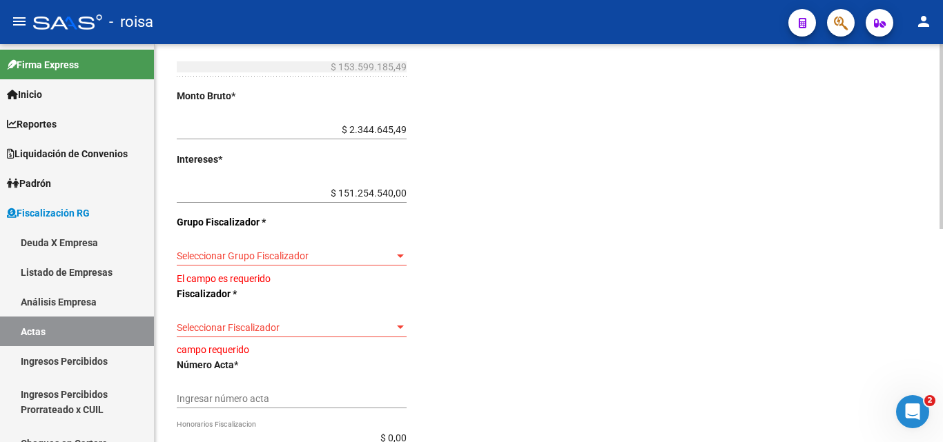
click at [395, 258] on div at bounding box center [400, 256] width 12 height 11
click at [395, 258] on input "dropdown search" at bounding box center [292, 255] width 252 height 29
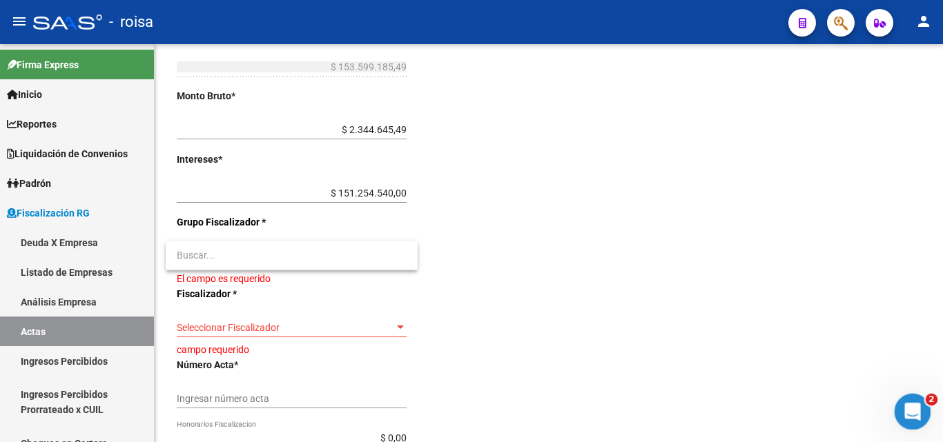
click at [909, 406] on icon "Abrir Intercom Messenger" at bounding box center [910, 410] width 23 height 23
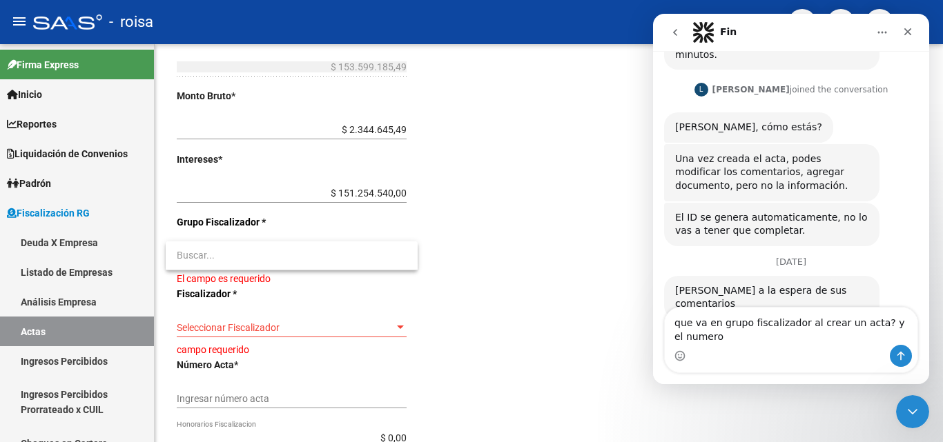
scroll to position [209, 0]
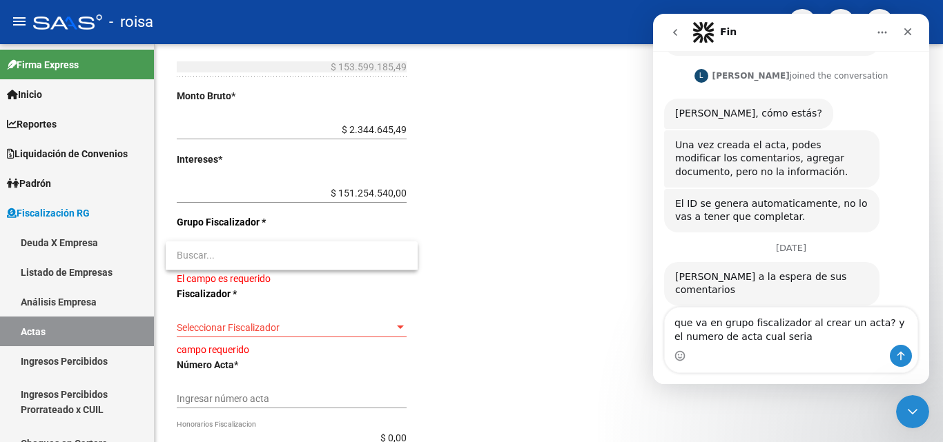
type textarea "que va en grupo fiscalizador al crear un acta? y el numero de acta cual seria?"
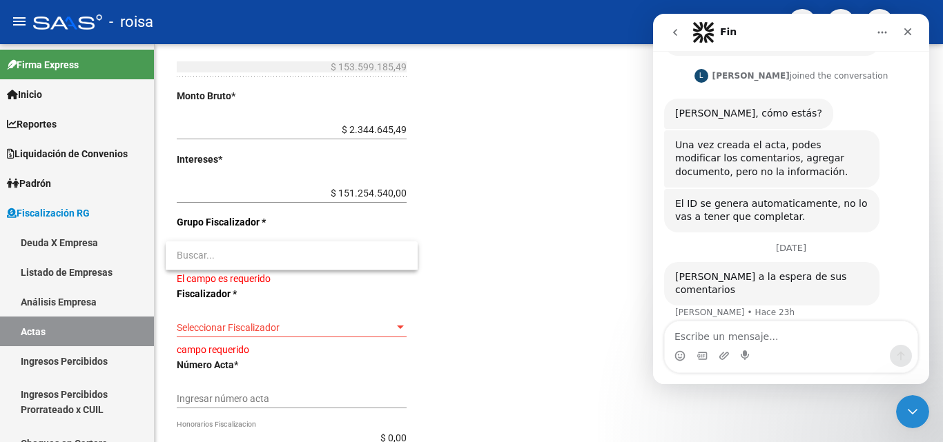
scroll to position [268, 0]
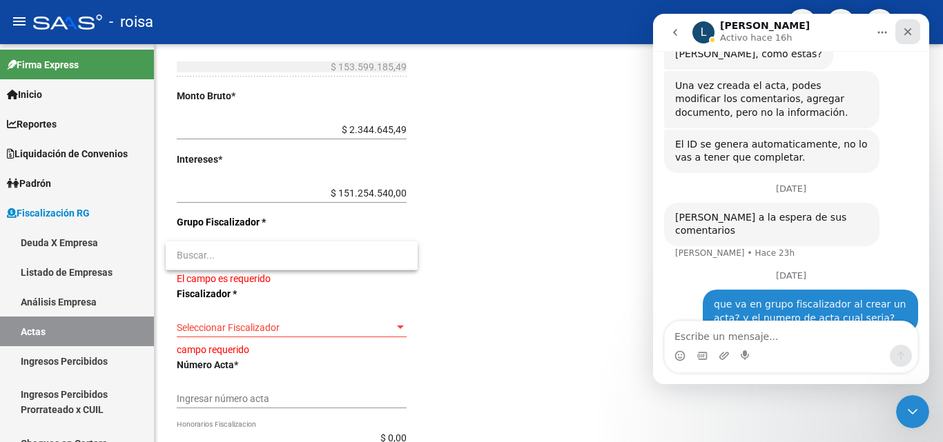
click at [910, 34] on icon "Cerrar" at bounding box center [908, 32] width 8 height 8
